Goal: Task Accomplishment & Management: Manage account settings

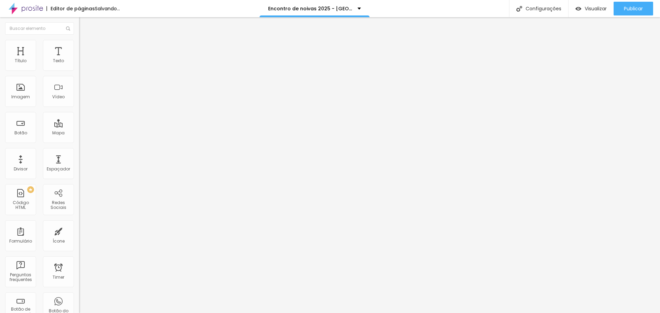
click at [82, 100] on icon "button" at bounding box center [84, 98] width 4 height 4
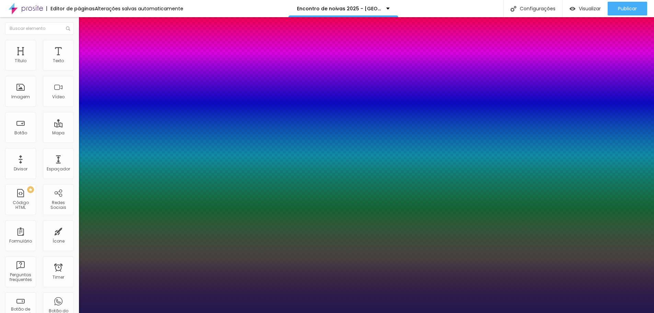
type input "1"
type input "8"
type input "2"
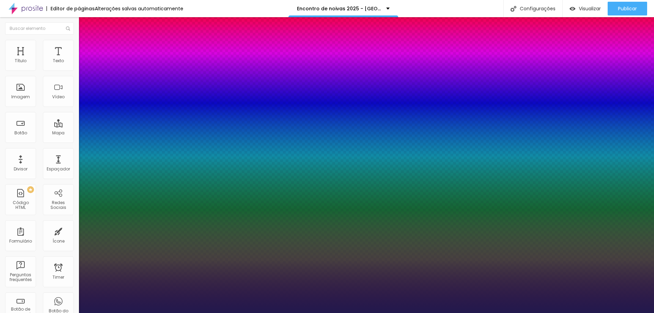
type input "1"
type input "20"
type input "1"
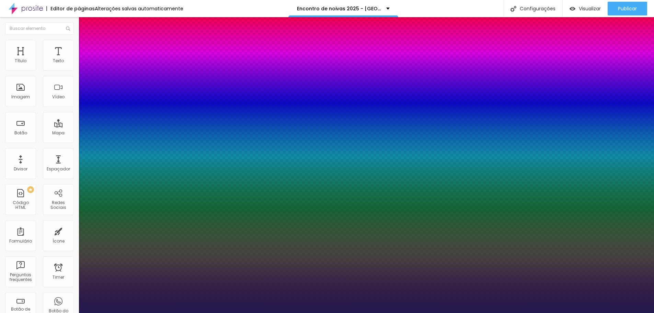
type input "8"
type input "2"
type input "1"
type input "8"
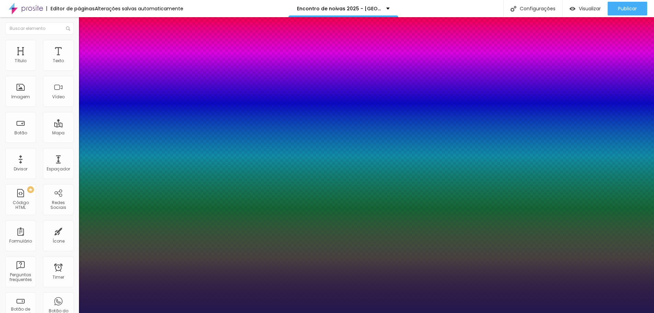
type input "1"
type input "29"
type input "1"
click at [251, 313] on div at bounding box center [327, 313] width 654 height 0
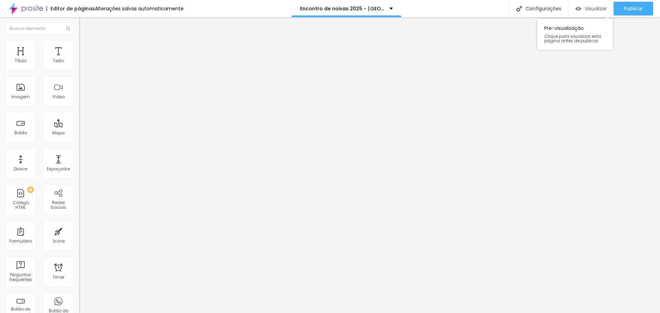
click at [592, 12] on div "Visualizar" at bounding box center [590, 9] width 31 height 14
click at [79, 24] on button "Editar Perguntas frequentes" at bounding box center [118, 27] width 79 height 21
click at [79, 45] on li "Estilo" at bounding box center [118, 43] width 79 height 7
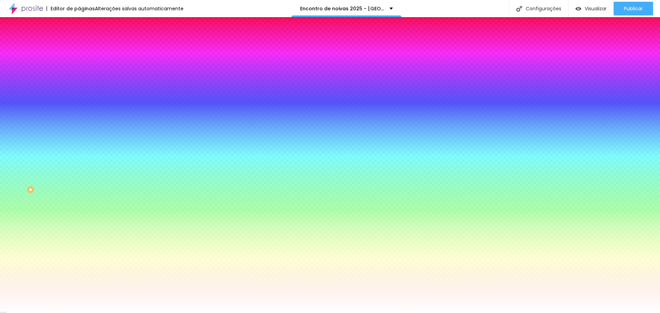
click at [79, 100] on input "#FFFFFF" at bounding box center [120, 96] width 82 height 7
click at [79, 93] on div at bounding box center [118, 93] width 79 height 0
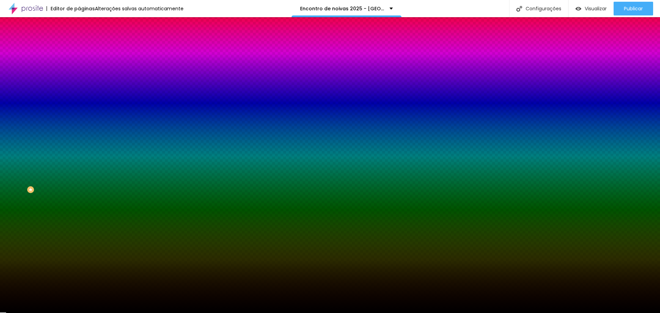
type input "#000000"
drag, startPoint x: 46, startPoint y: 195, endPoint x: 46, endPoint y: 200, distance: 4.9
click at [79, 200] on div "Editar Seção Conteúdo Estilo Avançado Imagem de fundo Adicionar imagem Efeito d…" at bounding box center [118, 165] width 79 height 296
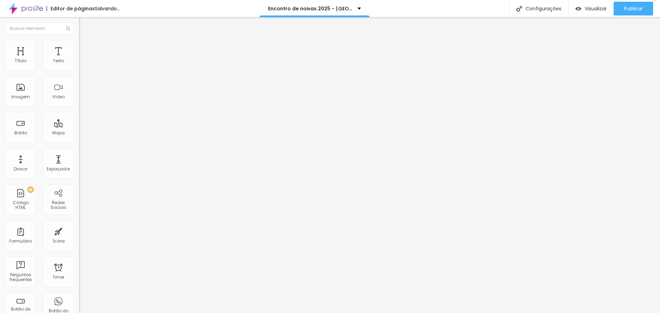
click at [85, 47] on span "Estilo" at bounding box center [90, 45] width 11 height 6
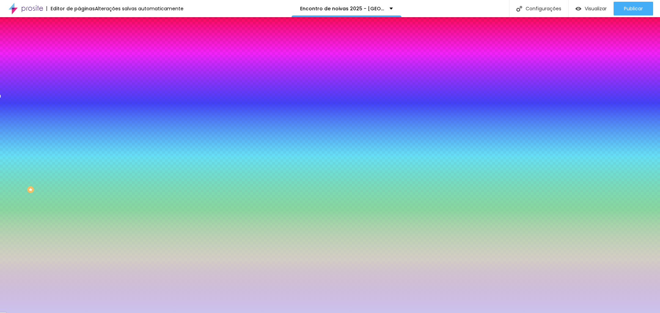
click at [79, 135] on div at bounding box center [118, 135] width 79 height 0
drag, startPoint x: 70, startPoint y: 122, endPoint x: 61, endPoint y: 177, distance: 55.9
click at [79, 177] on div "Visual Cor de fundo Voltar ao padrão #CBC3ED Tipografia do número Voltar ao pad…" at bounding box center [118, 140] width 79 height 173
click at [82, 112] on img at bounding box center [84, 114] width 4 height 4
radio input "false"
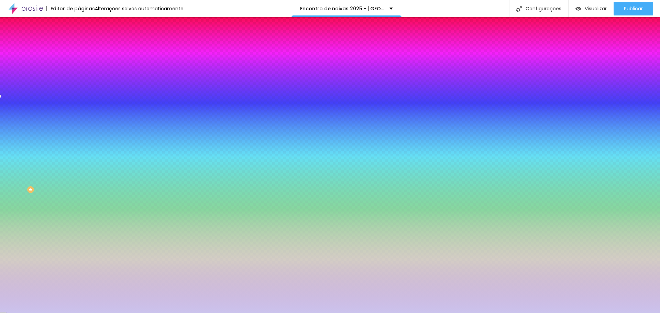
click at [82, 112] on img at bounding box center [84, 114] width 4 height 4
radio input "false"
click at [82, 112] on img at bounding box center [84, 114] width 4 height 4
radio input "false"
radio input "true"
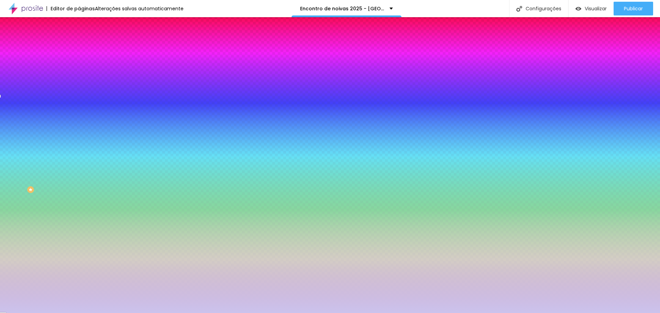
click at [79, 135] on div at bounding box center [118, 135] width 79 height 0
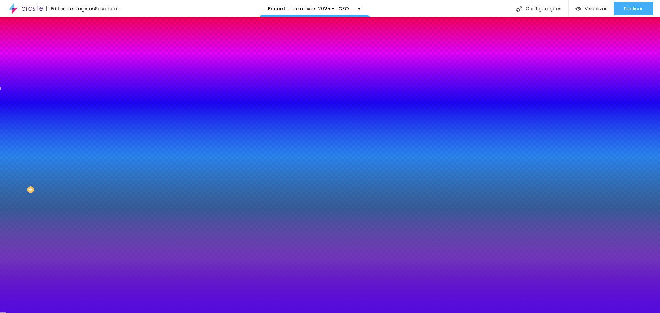
drag, startPoint x: 17, startPoint y: 118, endPoint x: 53, endPoint y: 120, distance: 36.1
click at [53, 120] on div at bounding box center [330, 156] width 660 height 313
type input "#530CDF"
drag, startPoint x: 68, startPoint y: 135, endPoint x: 68, endPoint y: 171, distance: 36.4
click at [79, 171] on div "Visual Cor de fundo Voltar ao padrão #530CDF Tipografia do número Voltar ao pad…" at bounding box center [118, 140] width 79 height 173
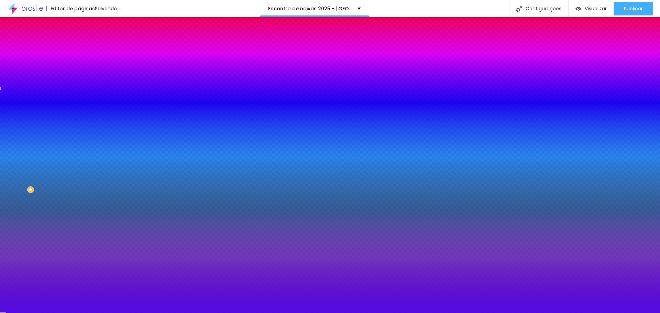
click at [82, 128] on icon "button" at bounding box center [84, 130] width 5 height 5
click at [82, 156] on icon "button" at bounding box center [83, 157] width 3 height 3
type input "#FFFFFF"
drag, startPoint x: 110, startPoint y: 204, endPoint x: 81, endPoint y: 187, distance: 34.5
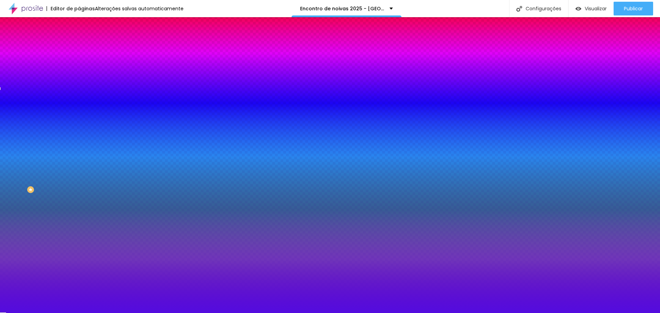
click at [31, 313] on div at bounding box center [330, 313] width 660 height 0
click at [82, 175] on icon "button" at bounding box center [83, 176] width 3 height 3
type input "#FFFFFF"
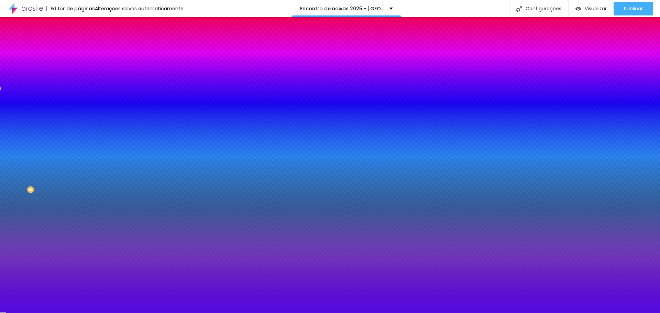
drag, startPoint x: 128, startPoint y: 238, endPoint x: 88, endPoint y: 222, distance: 43.7
click at [34, 313] on div at bounding box center [330, 313] width 660 height 0
click at [82, 193] on icon "button" at bounding box center [84, 195] width 4 height 4
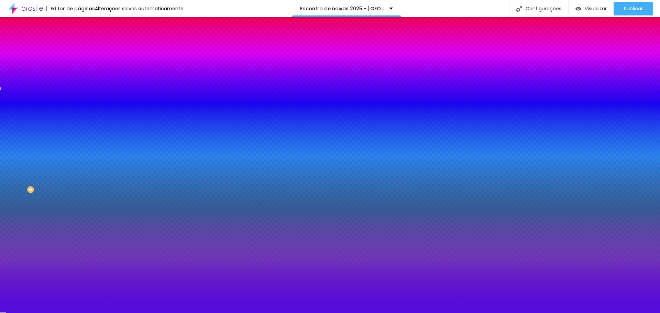
type input "#FFFFFF"
drag, startPoint x: 119, startPoint y: 226, endPoint x: 61, endPoint y: 218, distance: 58.0
click at [61, 218] on body "Editor de páginas Alterações salvas automaticamente Encontro de noivas 2025 - V…" at bounding box center [330, 156] width 660 height 313
click at [31, 313] on div at bounding box center [330, 313] width 660 height 0
click at [82, 193] on icon "button" at bounding box center [84, 195] width 4 height 4
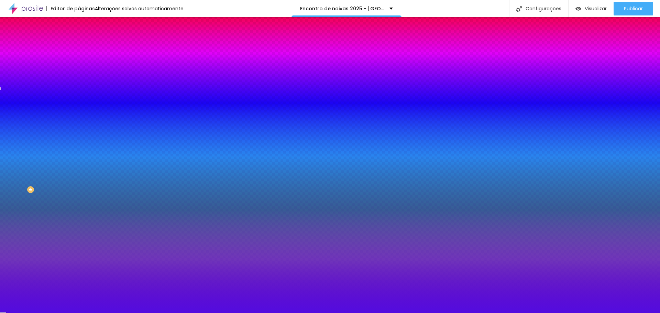
type input "15"
type input "45"
type input "44"
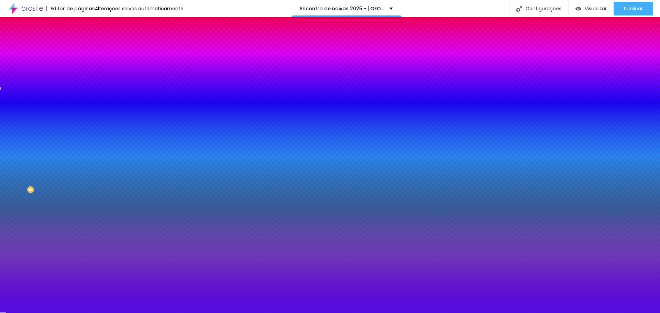
type input "44"
type input "29"
type input "6"
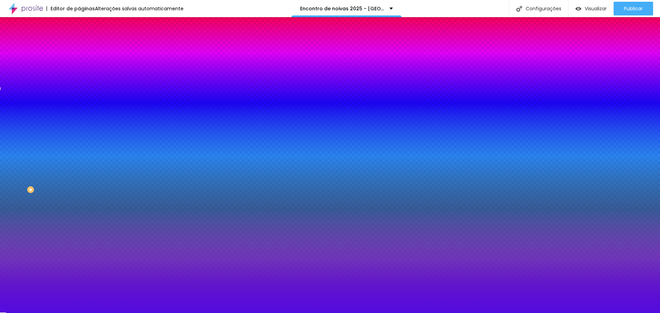
type input "0"
type input "13"
type input "3"
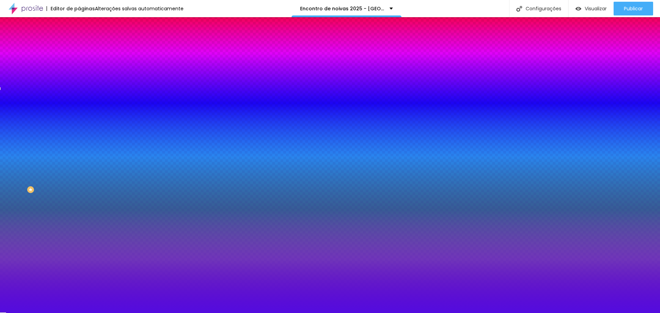
type input "3"
type input "1"
drag, startPoint x: 79, startPoint y: 180, endPoint x: 77, endPoint y: 183, distance: 3.7
type input "1"
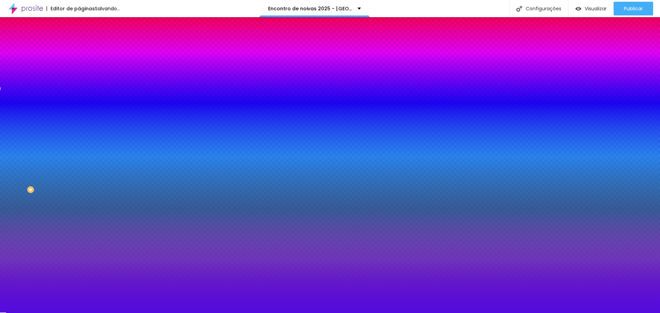
type input "5"
drag, startPoint x: 78, startPoint y: 179, endPoint x: 83, endPoint y: 179, distance: 4.5
type input "5"
click at [23, 313] on div at bounding box center [330, 313] width 660 height 0
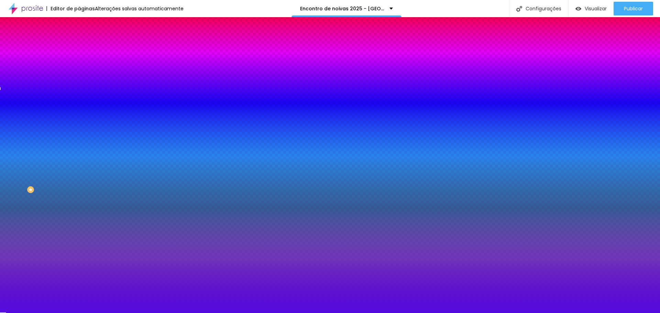
click at [79, 215] on button "button" at bounding box center [84, 218] width 10 height 7
click at [119, 313] on div at bounding box center [330, 317] width 660 height 0
type input "#FFFFFF"
drag, startPoint x: 64, startPoint y: 222, endPoint x: 69, endPoint y: 227, distance: 7.5
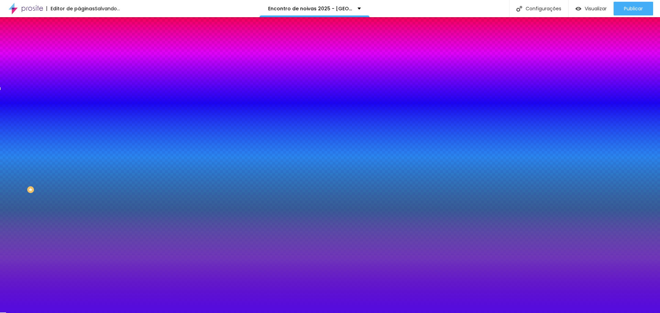
click at [63, 221] on body "Editor de páginas Salvando... Encontro de noivas 2025 - Villa Radnai Configuraç…" at bounding box center [330, 156] width 660 height 313
drag, startPoint x: 126, startPoint y: 289, endPoint x: 131, endPoint y: 208, distance: 81.6
click at [124, 313] on div at bounding box center [330, 317] width 660 height 0
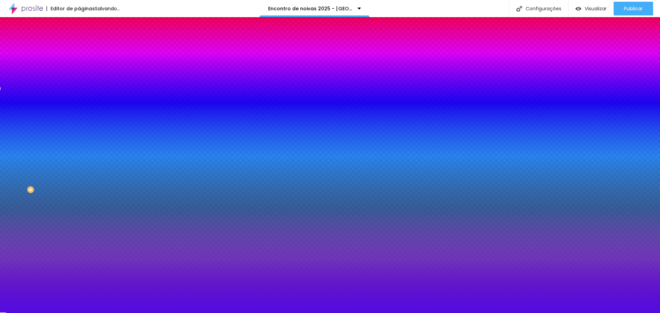
click at [38, 313] on div at bounding box center [330, 313] width 660 height 0
click at [79, 227] on div at bounding box center [118, 227] width 79 height 0
click at [79, 102] on img at bounding box center [96, 106] width 34 height 9
click at [79, 53] on li "Avançado" at bounding box center [118, 50] width 79 height 7
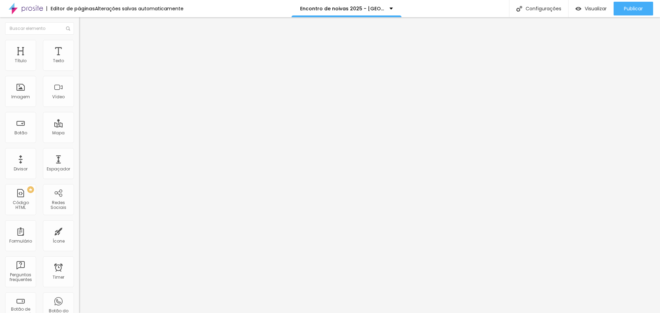
click at [79, 40] on li "Conteúdo" at bounding box center [118, 36] width 79 height 7
click at [79, 63] on img at bounding box center [81, 60] width 4 height 4
click at [63, 88] on button "Next Month" at bounding box center [61, 90] width 11 height 11
click at [12, 91] on span "Previous Month" at bounding box center [12, 90] width 0 height 8
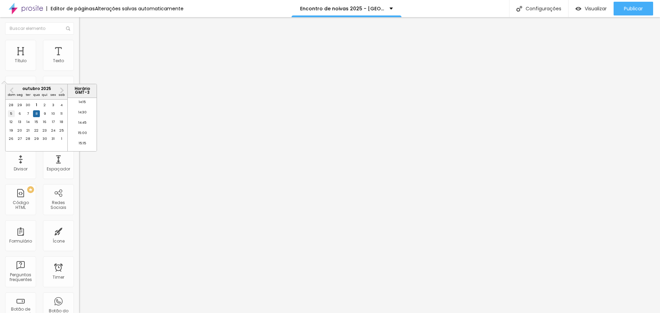
click at [10, 117] on div "5" at bounding box center [11, 113] width 7 height 7
click at [18, 117] on div "6" at bounding box center [19, 113] width 7 height 7
click at [80, 144] on li "23:45" at bounding box center [82, 146] width 29 height 10
type input "6 de outubro de 2025 às 23:45"
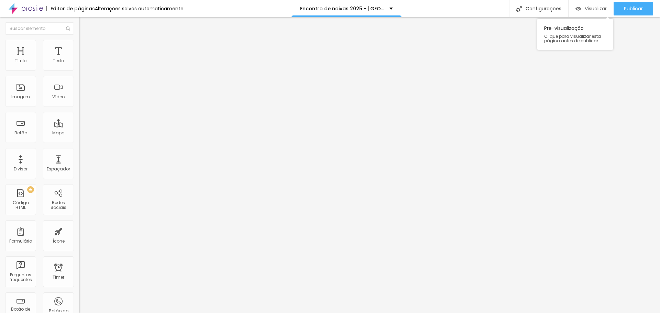
click at [594, 8] on span "Visualizar" at bounding box center [595, 8] width 22 height 5
click at [590, 11] on span "Visualizar" at bounding box center [595, 8] width 22 height 5
click at [582, 9] on div "Visualizar" at bounding box center [590, 9] width 31 height 6
click at [597, 10] on span "Visualizar" at bounding box center [595, 8] width 22 height 5
click at [79, 42] on img at bounding box center [82, 43] width 6 height 6
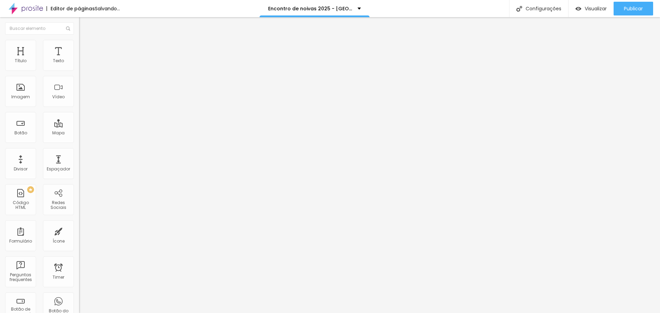
click at [79, 44] on ul "Conteúdo Estilo Avançado" at bounding box center [118, 43] width 79 height 21
click at [85, 47] on span "Estilo" at bounding box center [90, 45] width 11 height 6
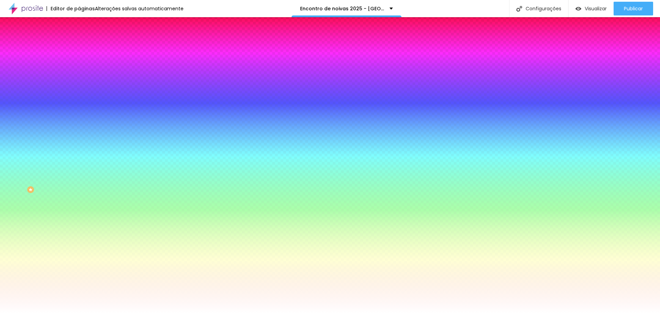
click at [79, 63] on span "Trocar imagem" at bounding box center [97, 60] width 37 height 6
type input "n"
type input "Nat"
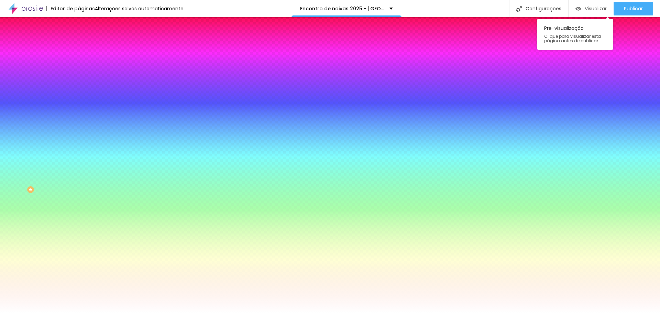
click at [597, 9] on span "Visualizar" at bounding box center [595, 8] width 22 height 5
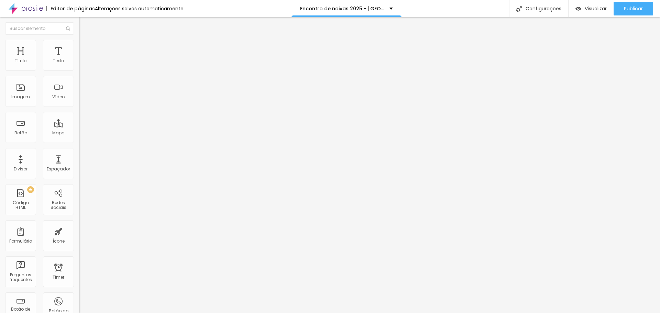
click at [79, 47] on ul "Conteúdo Estilo Avançado" at bounding box center [118, 43] width 79 height 21
click at [85, 47] on span "Estilo" at bounding box center [90, 45] width 11 height 6
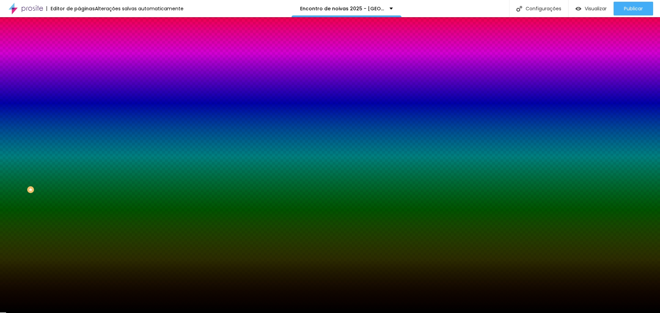
click at [79, 100] on input "#000000" at bounding box center [120, 96] width 82 height 7
paste input "E9BE12"
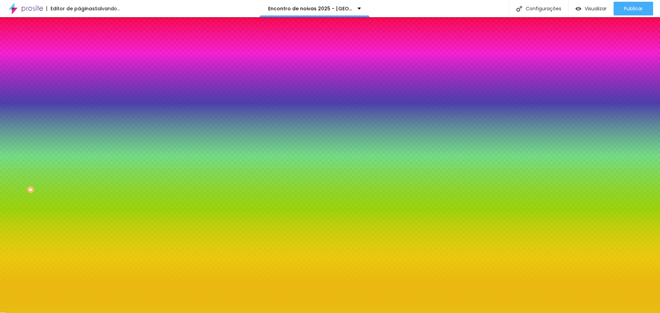
type input "#E9BE12"
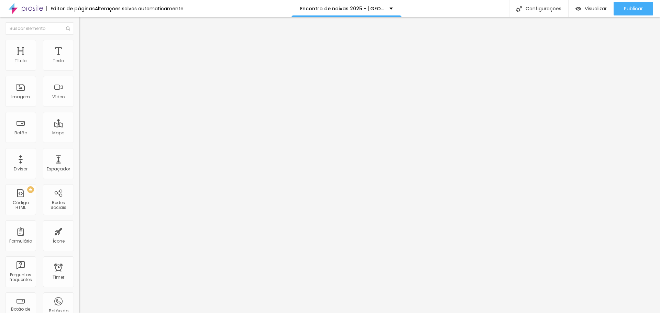
click at [79, 43] on img at bounding box center [82, 43] width 6 height 6
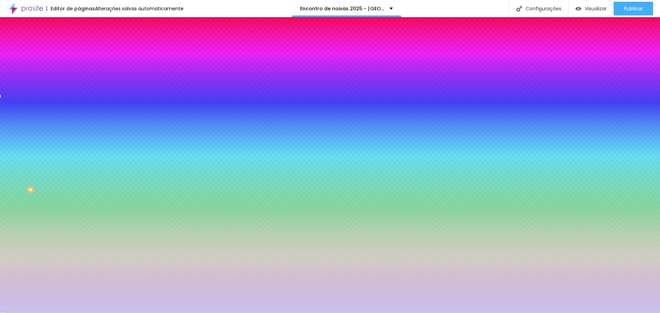
click at [82, 128] on icon "button" at bounding box center [84, 130] width 5 height 5
click at [82, 156] on icon "button" at bounding box center [83, 157] width 3 height 3
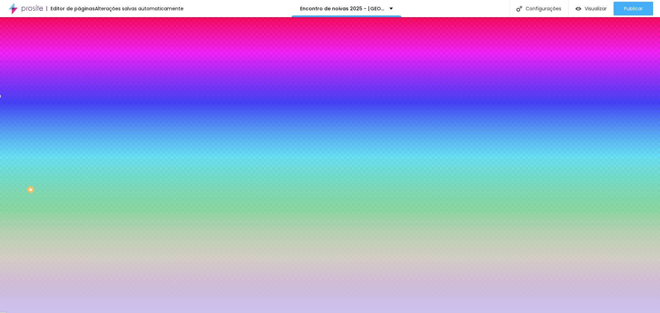
type input "#000000"
click at [136, 248] on body "Editor de páginas Salvando... Encontro de noivas 2025 - Villa Radnai Configuraç…" at bounding box center [330, 156] width 660 height 313
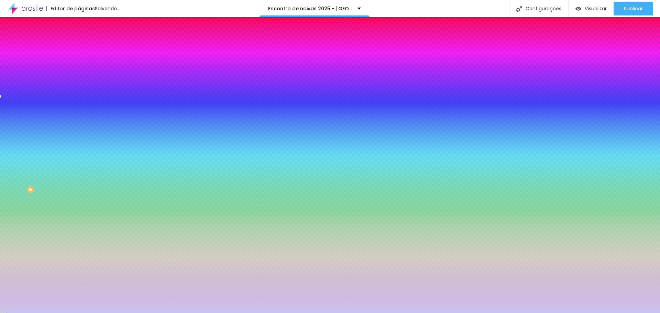
click at [188, 313] on div at bounding box center [330, 313] width 660 height 0
click at [79, 173] on button "button" at bounding box center [84, 176] width 10 height 7
type input "#050000"
drag, startPoint x: 135, startPoint y: 237, endPoint x: 138, endPoint y: 272, distance: 35.1
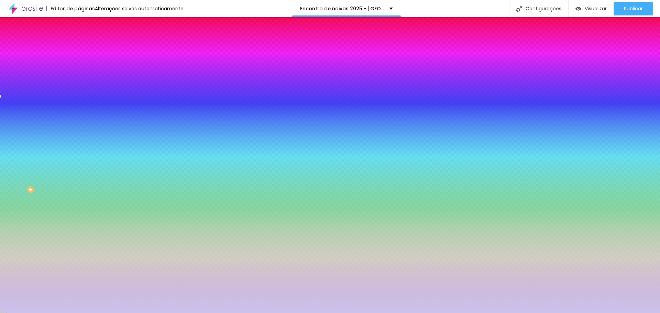
click at [138, 274] on div at bounding box center [330, 156] width 660 height 313
click at [217, 313] on div at bounding box center [330, 313] width 660 height 0
click at [82, 193] on icon "button" at bounding box center [84, 195] width 4 height 4
type input "#0A0000"
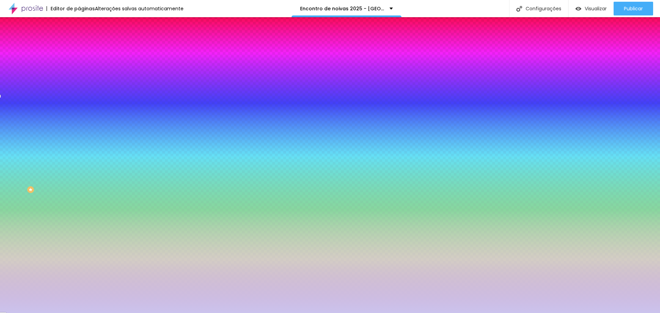
drag, startPoint x: 132, startPoint y: 247, endPoint x: 136, endPoint y: 272, distance: 25.3
click at [136, 272] on div at bounding box center [330, 156] width 660 height 313
click at [199, 313] on div at bounding box center [330, 313] width 660 height 0
click at [82, 216] on icon "button" at bounding box center [84, 218] width 4 height 4
click at [15, 313] on div at bounding box center [330, 313] width 660 height 0
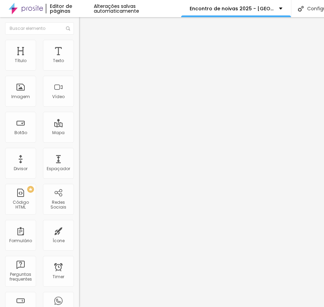
click at [79, 46] on li "Estilo" at bounding box center [118, 43] width 79 height 7
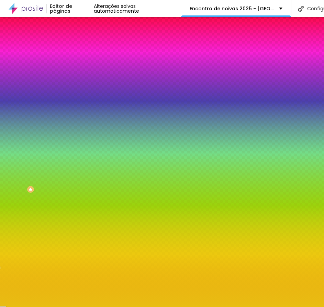
click at [85, 48] on span "Avançado" at bounding box center [96, 51] width 23 height 6
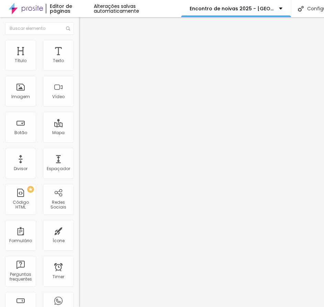
click at [79, 237] on input "20" at bounding box center [94, 240] width 30 height 7
type input "1"
type input "15"
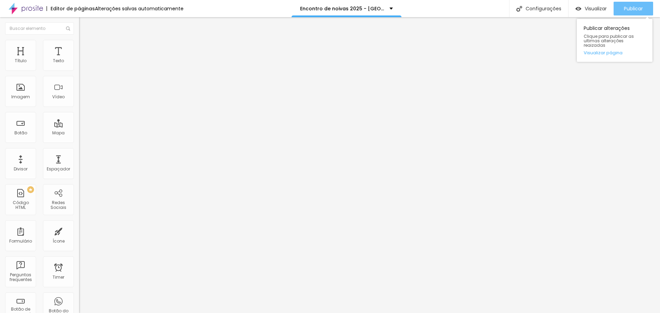
type input "15"
click at [627, 12] on div "Publicar" at bounding box center [633, 9] width 19 height 14
click at [626, 9] on span "Publicar" at bounding box center [633, 8] width 19 height 5
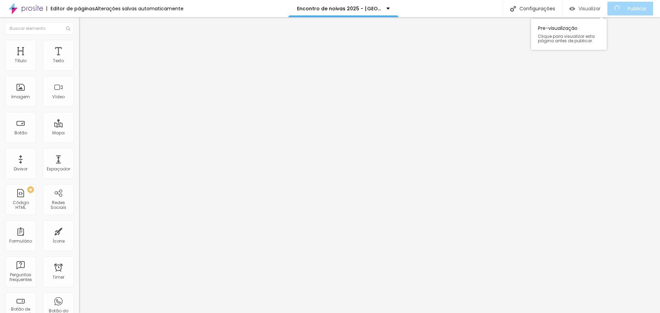
click at [600, 9] on span "Visualizar" at bounding box center [589, 8] width 22 height 5
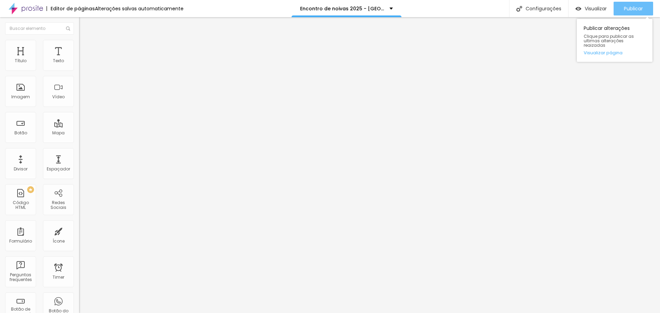
click at [618, 10] on button "Publicar" at bounding box center [633, 9] width 40 height 14
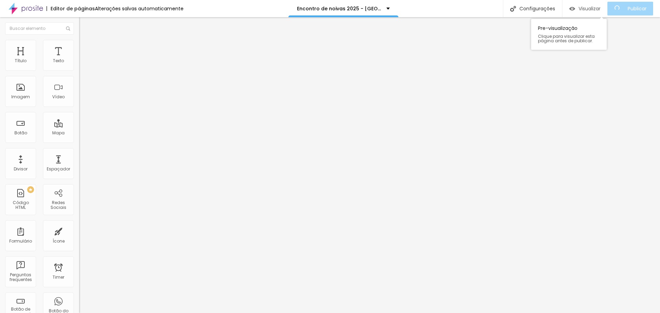
click at [594, 8] on span "Visualizar" at bounding box center [589, 8] width 22 height 5
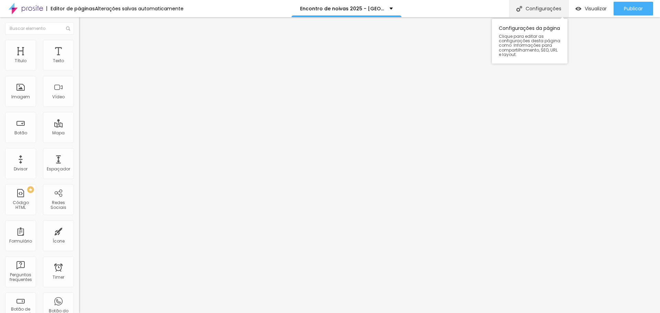
click at [535, 8] on div "Configurações" at bounding box center [538, 8] width 59 height 17
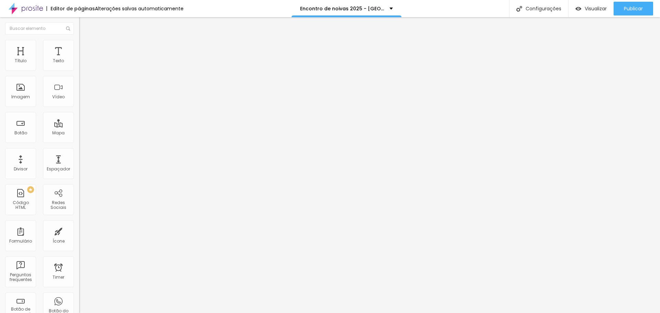
type input "/encontrodeNoivas2025villaradnai"
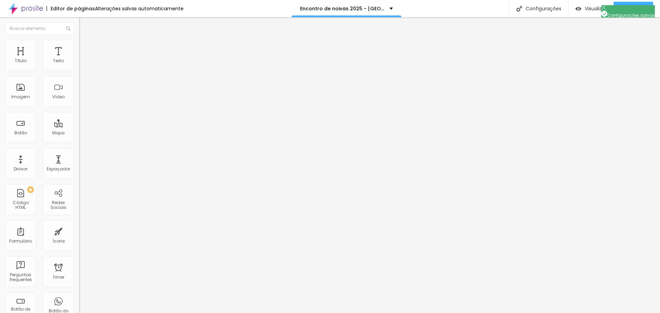
click at [592, 8] on span "Visualizar" at bounding box center [595, 8] width 22 height 5
